Goal: Task Accomplishment & Management: Complete application form

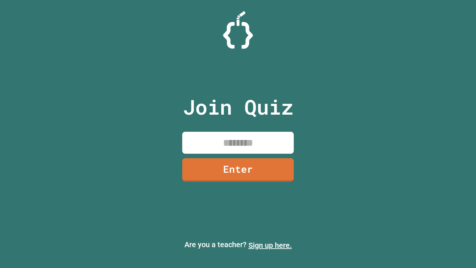
click at [270, 245] on link "Sign up here." at bounding box center [270, 245] width 44 height 9
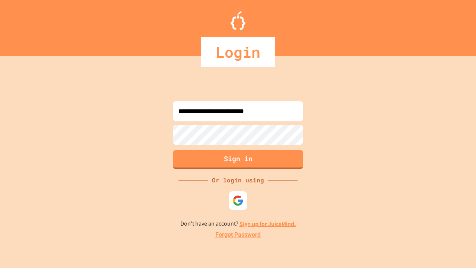
type input "**********"
